Goal: Task Accomplishment & Management: Manage account settings

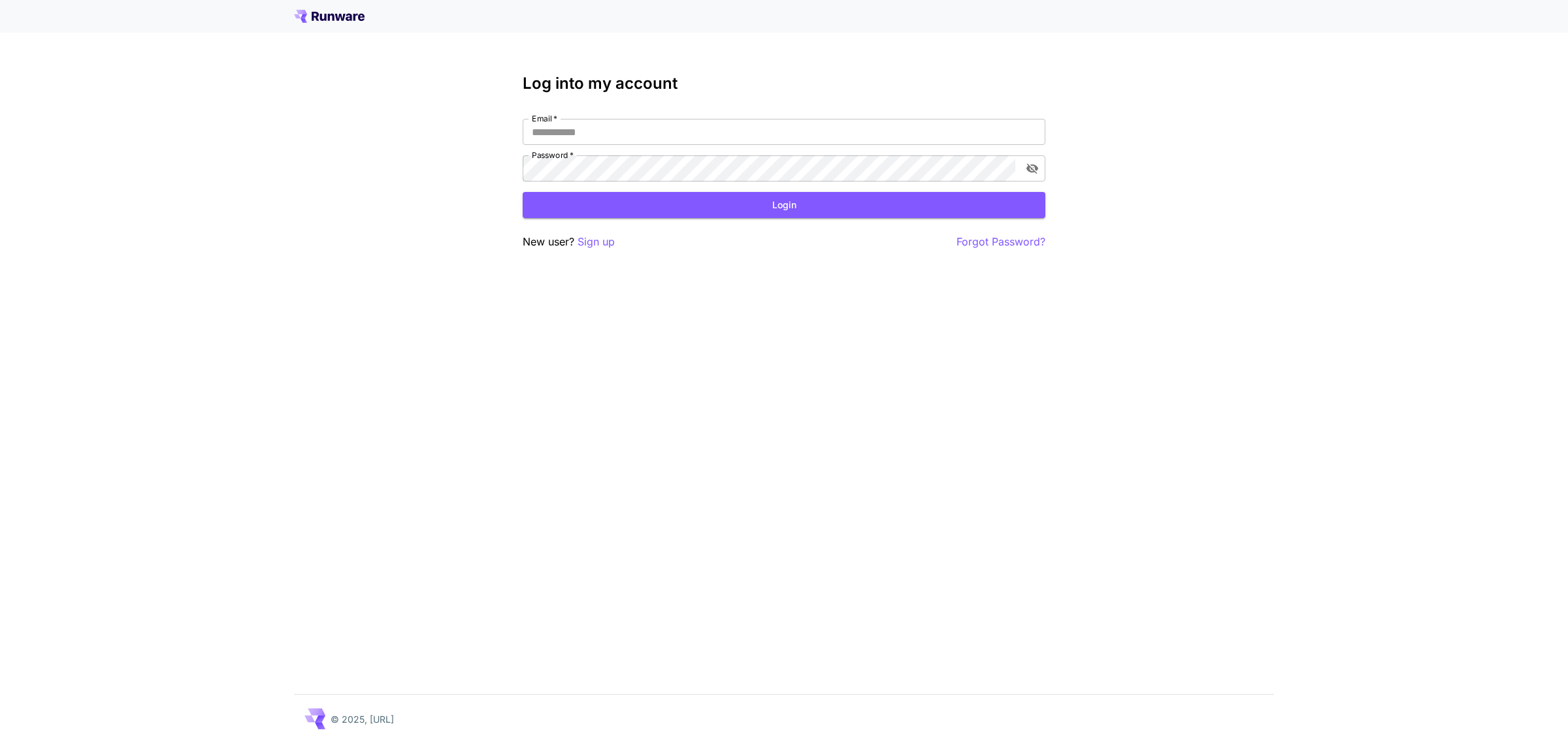
type input "**********"
click at [779, 209] on button "Login" at bounding box center [784, 205] width 523 height 27
